Goal: Transaction & Acquisition: Purchase product/service

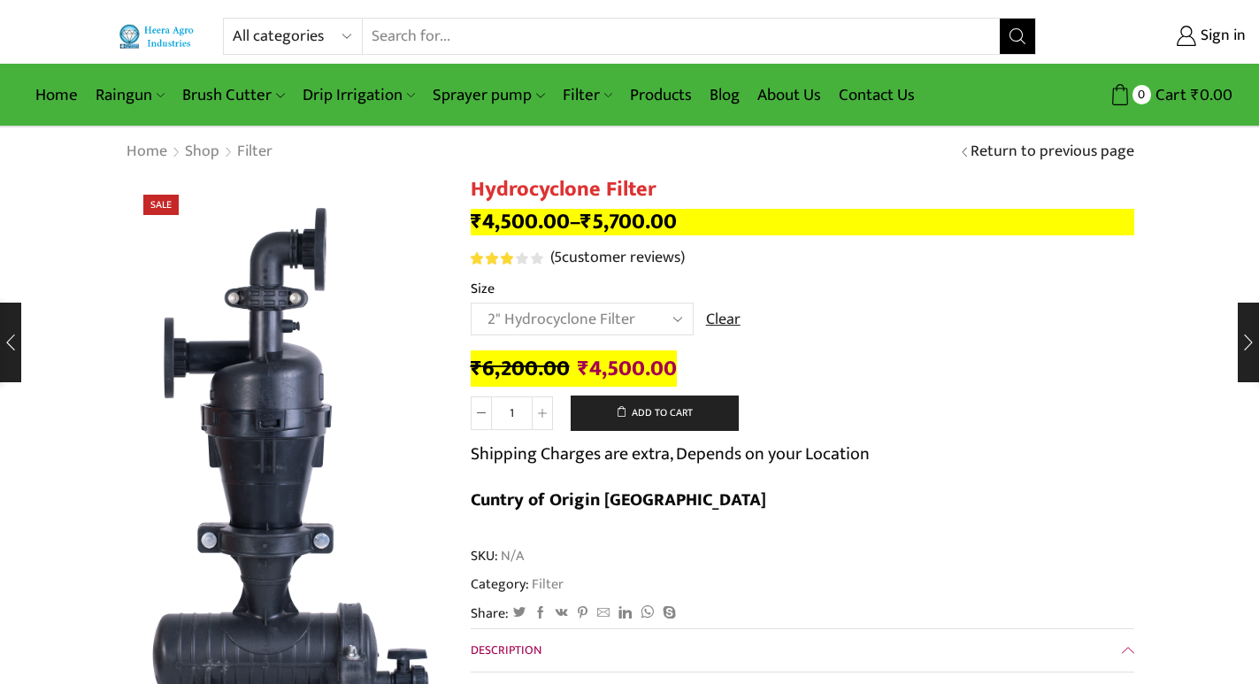
select select "2" Hydrocyclone Filter"
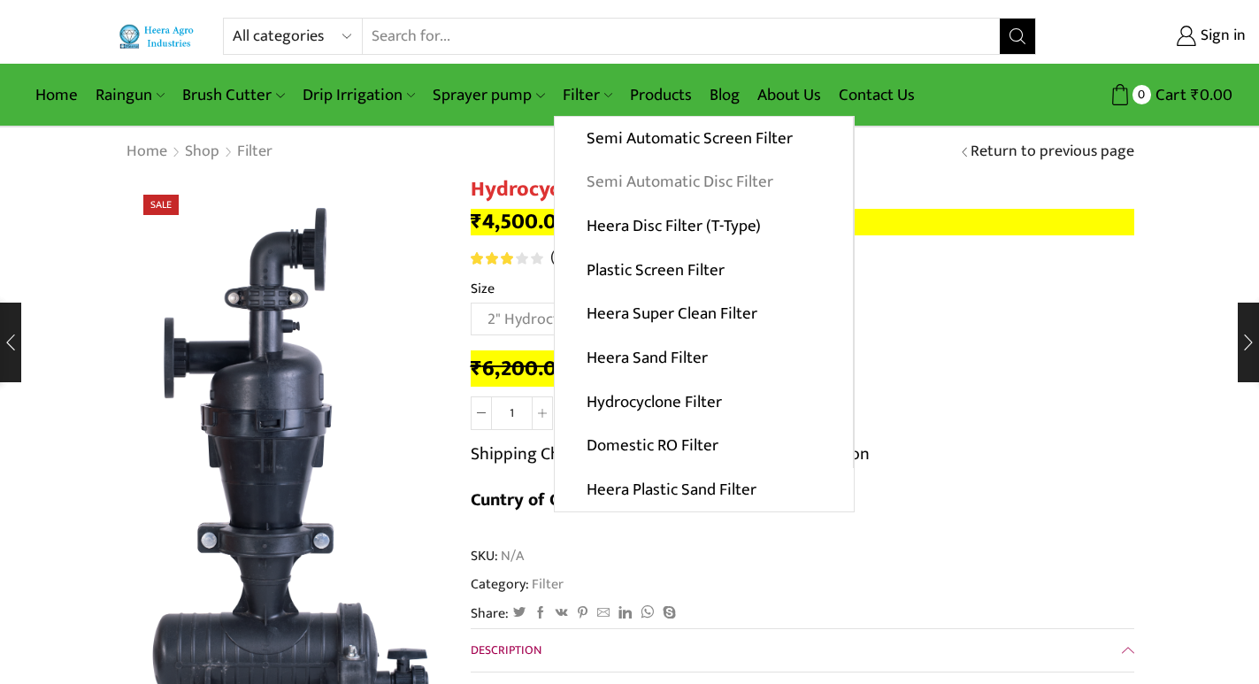
click at [637, 186] on link "Semi Automatic Disc Filter" at bounding box center [704, 182] width 298 height 44
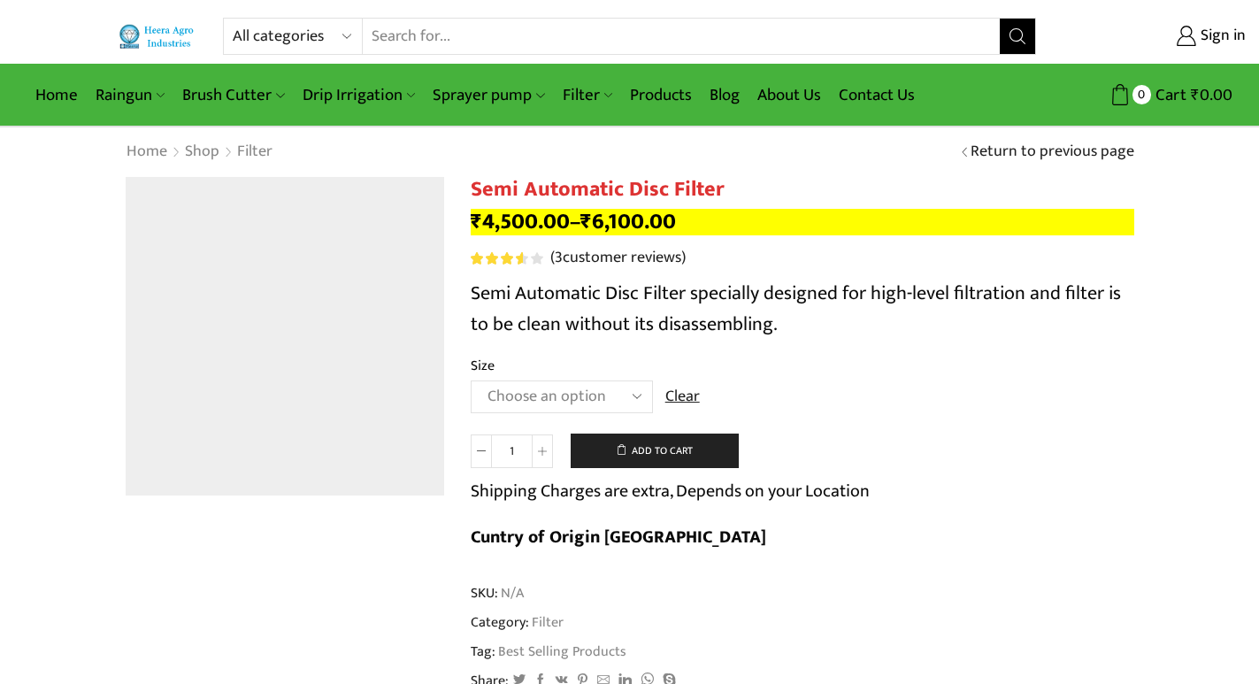
click at [588, 388] on select "Choose an option 2" Disc Filter 2.5" Disc Filter 3" Disc Filter" at bounding box center [562, 396] width 182 height 33
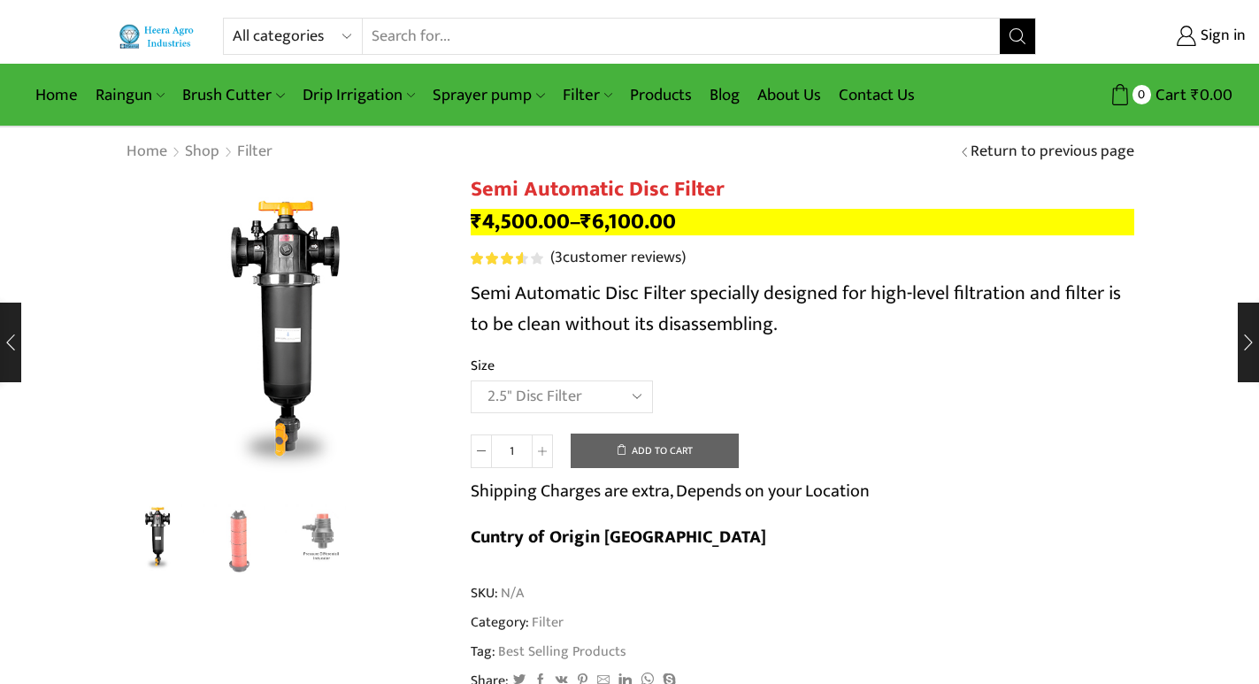
click at [471, 380] on select "Choose an option 2" Disc Filter 2.5" Disc Filter 3" Disc Filter" at bounding box center [562, 396] width 182 height 33
select select "2.5" Disc Filter"
